Goal: Task Accomplishment & Management: Use online tool/utility

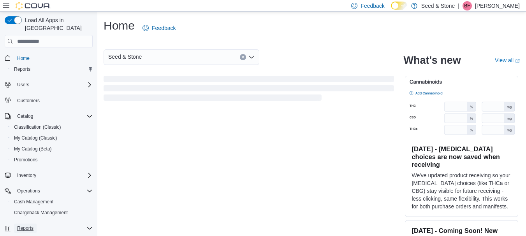
click at [28, 226] on span "Reports" at bounding box center [25, 229] width 16 height 6
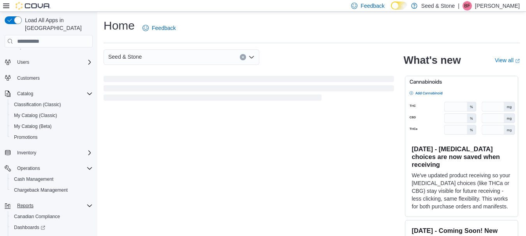
scroll to position [31, 0]
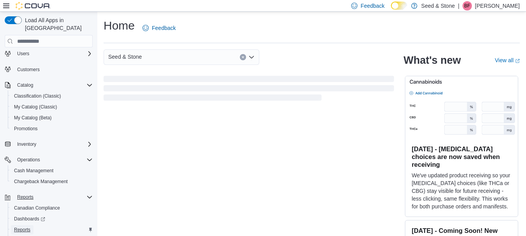
click at [28, 226] on span "Reports" at bounding box center [22, 230] width 16 height 9
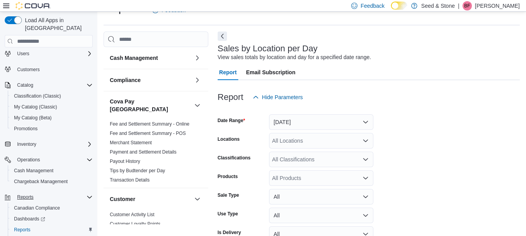
scroll to position [61, 0]
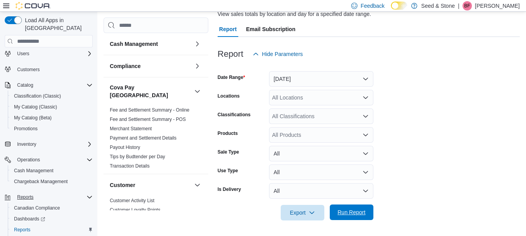
click at [357, 211] on span "Run Report" at bounding box center [352, 213] width 28 height 8
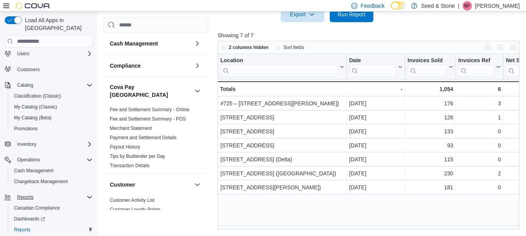
scroll to position [260, 0]
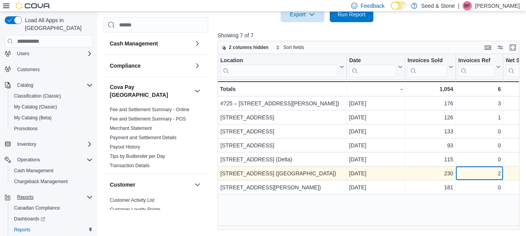
click at [470, 173] on div "2" at bounding box center [480, 173] width 42 height 9
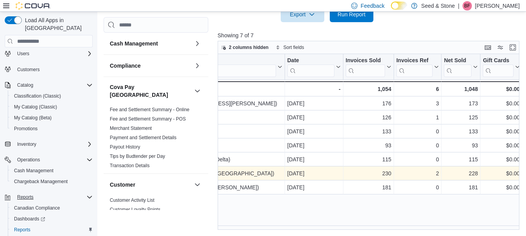
scroll to position [0, 109]
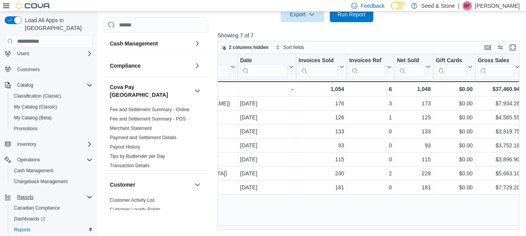
drag, startPoint x: 532, startPoint y: 169, endPoint x: 317, endPoint y: 211, distance: 218.7
click at [317, 211] on div "Location Click to view column header actions Date Click to view column header a…" at bounding box center [370, 142] width 305 height 176
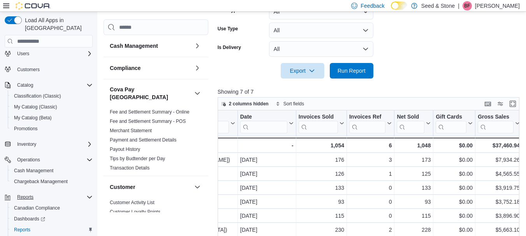
scroll to position [102, 0]
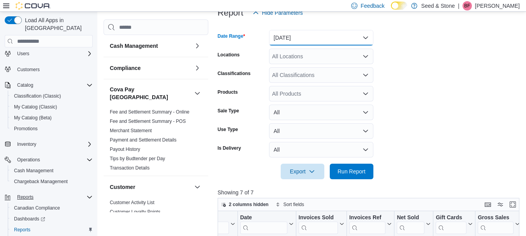
click at [345, 37] on button "[DATE]" at bounding box center [321, 38] width 104 height 16
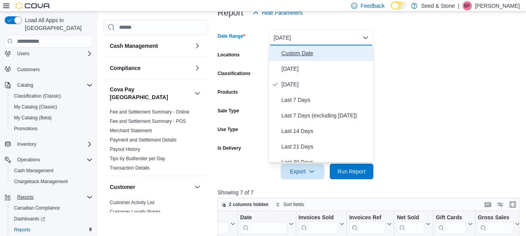
click at [306, 53] on span "Custom Date" at bounding box center [326, 53] width 89 height 9
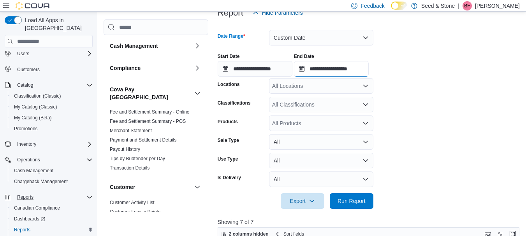
click at [328, 66] on input "**********" at bounding box center [331, 69] width 75 height 16
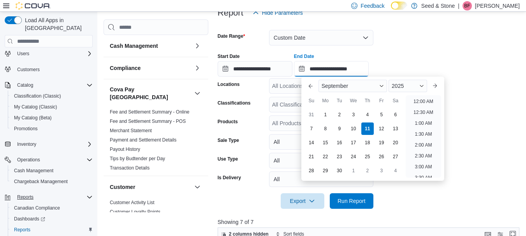
scroll to position [443, 0]
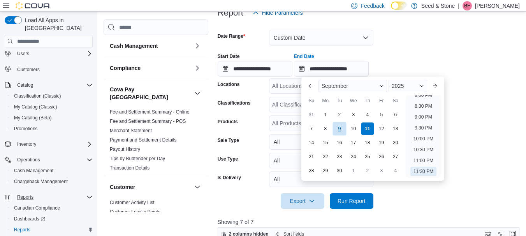
click at [344, 127] on div "9" at bounding box center [340, 129] width 14 height 14
type input "**********"
click at [358, 207] on span "Run Report" at bounding box center [352, 201] width 34 height 16
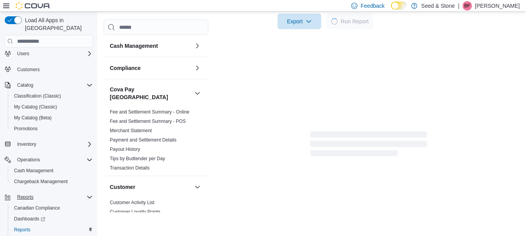
scroll to position [286, 0]
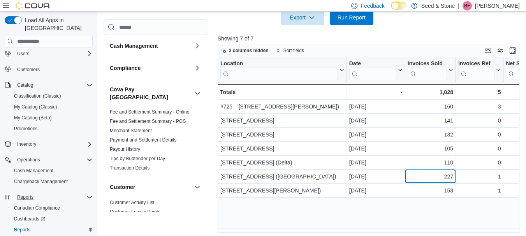
click at [450, 171] on div "227 - Invoices Sold, column 3, row 6" at bounding box center [431, 177] width 51 height 14
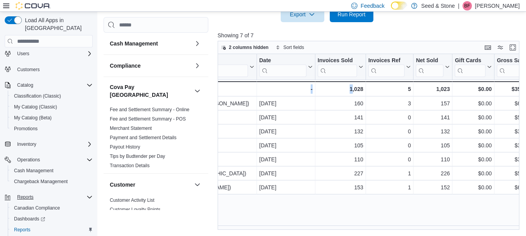
scroll to position [0, 61]
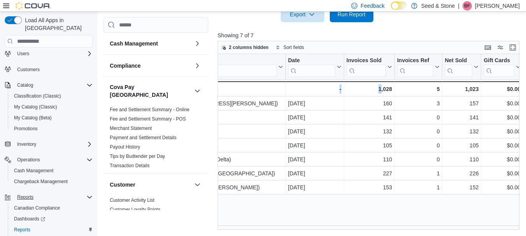
drag, startPoint x: 334, startPoint y: 206, endPoint x: 220, endPoint y: 244, distance: 120.5
click at [189, 134] on span "Payment and Settlement Details" at bounding box center [156, 138] width 99 height 9
